Goal: Transaction & Acquisition: Purchase product/service

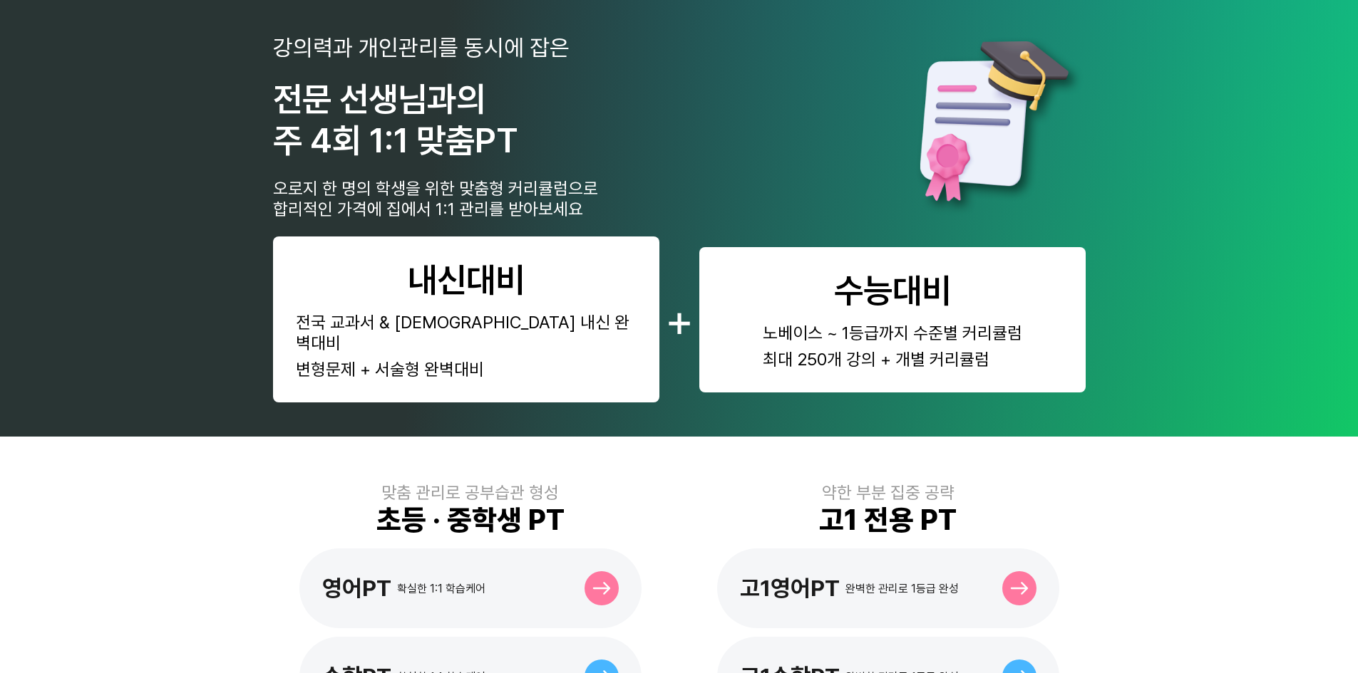
scroll to position [143, 0]
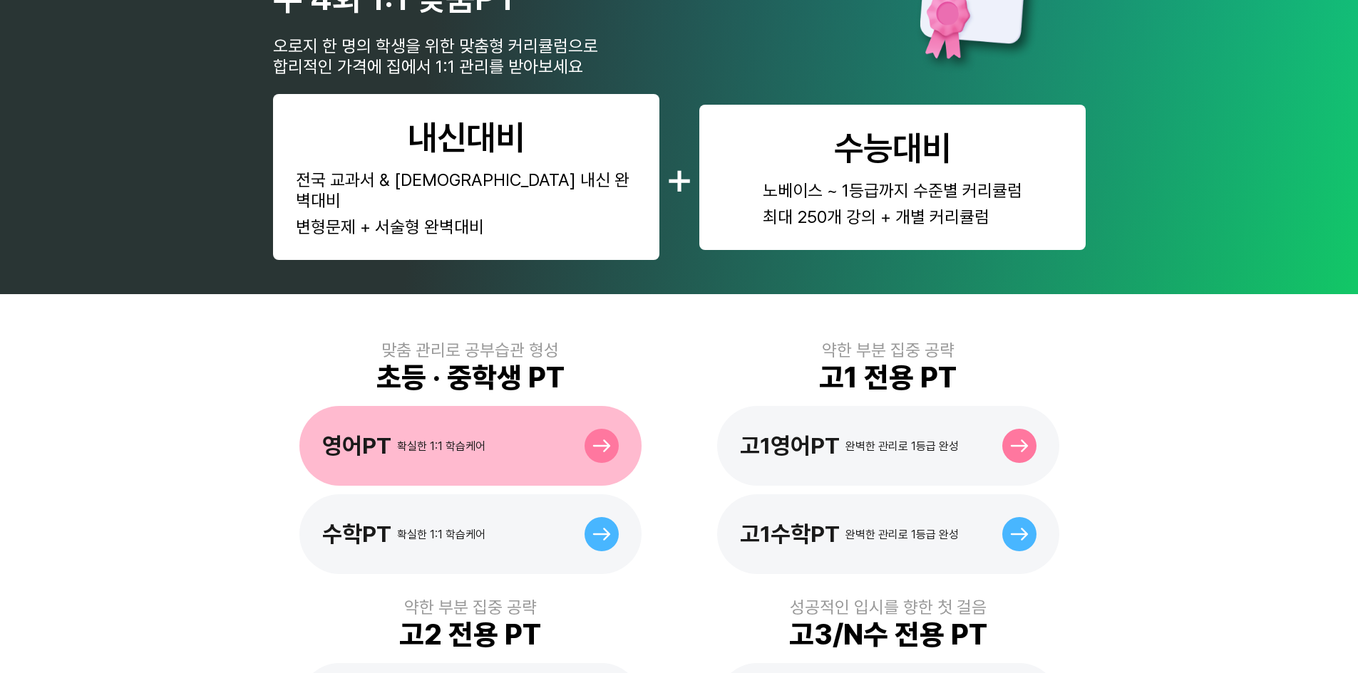
click at [493, 442] on div "영어PT 확실한 1:1 학습케어" at bounding box center [470, 446] width 342 height 80
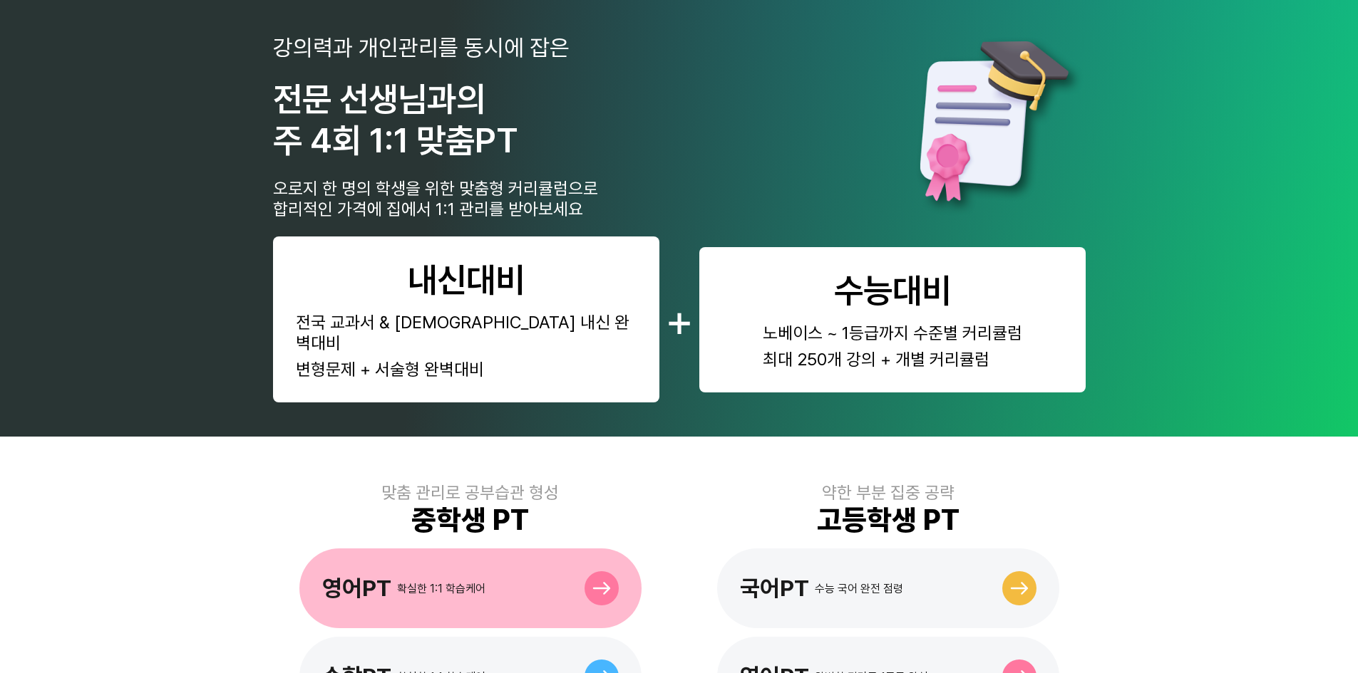
click at [448, 553] on div "영어PT 확실한 1:1 학습케어" at bounding box center [470, 589] width 342 height 80
